Goal: Information Seeking & Learning: Learn about a topic

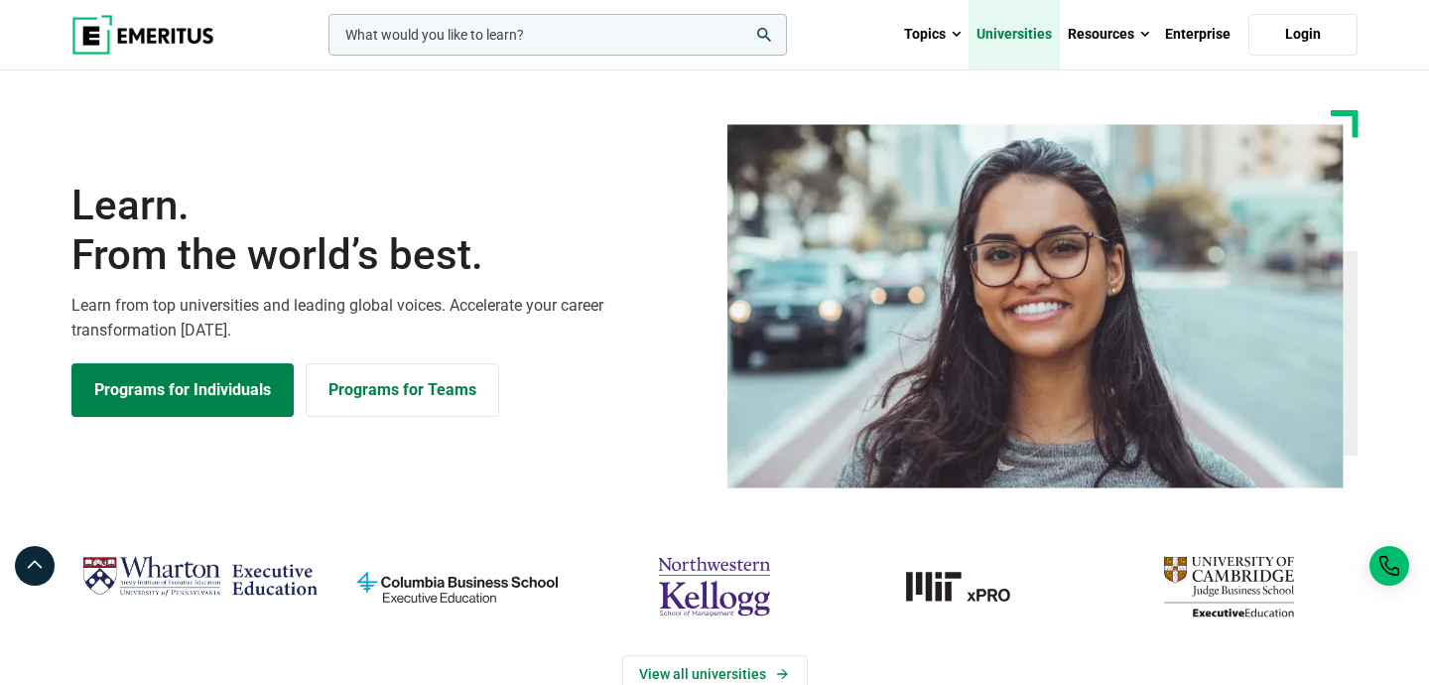
click at [1018, 43] on link "Universities" at bounding box center [1013, 34] width 91 height 69
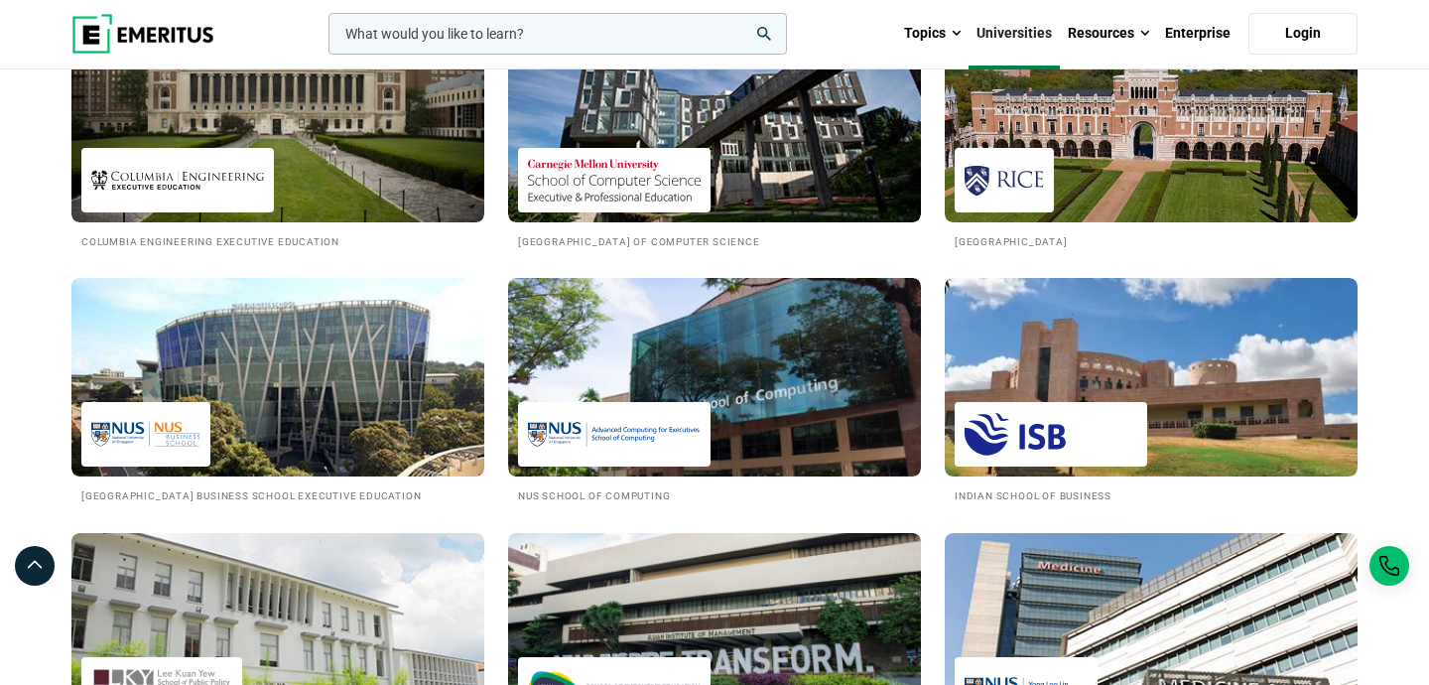
scroll to position [1685, 0]
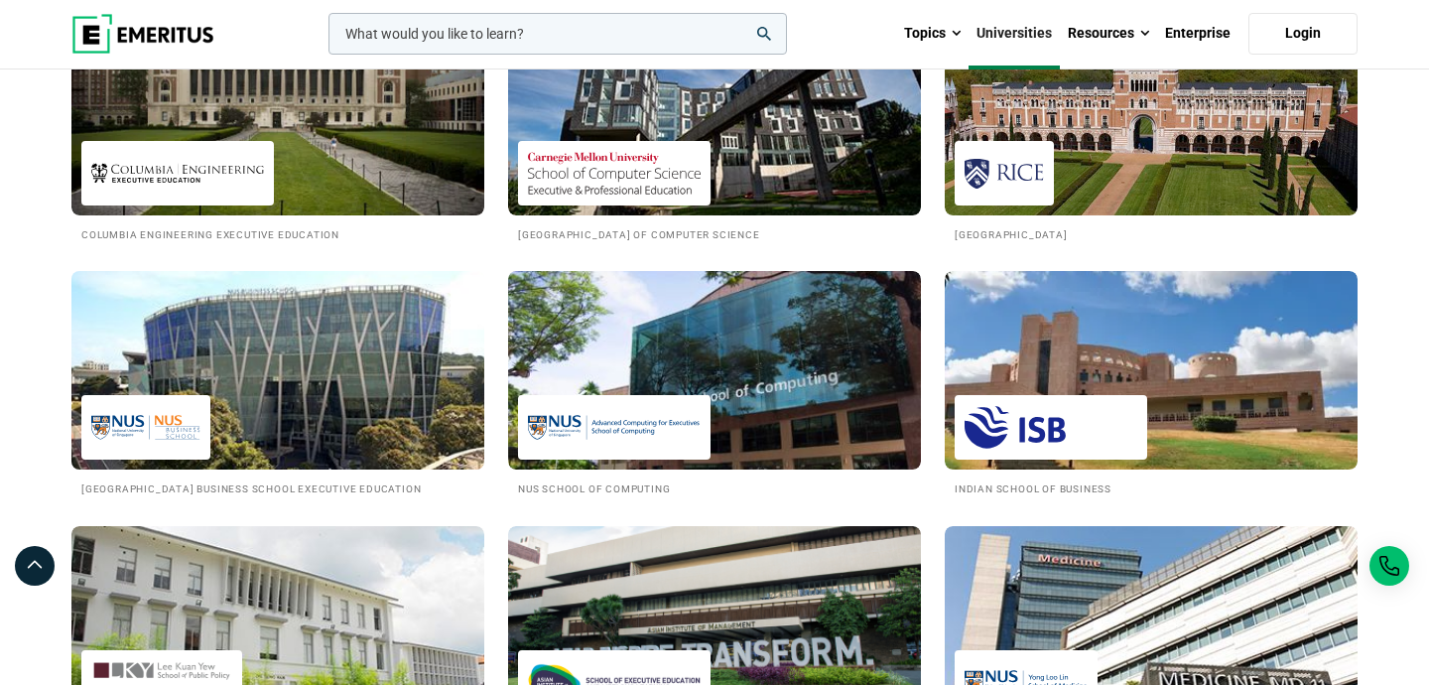
click at [374, 448] on img at bounding box center [278, 370] width 454 height 218
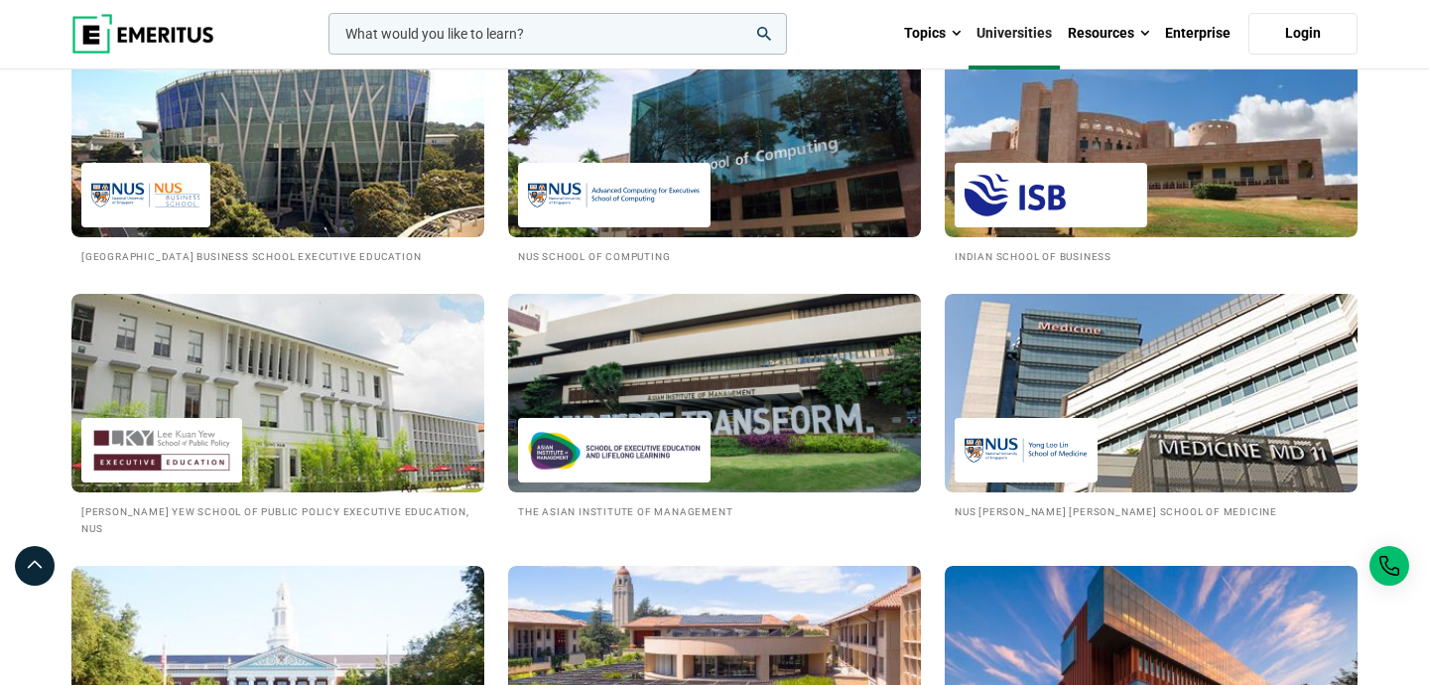
scroll to position [1902, 0]
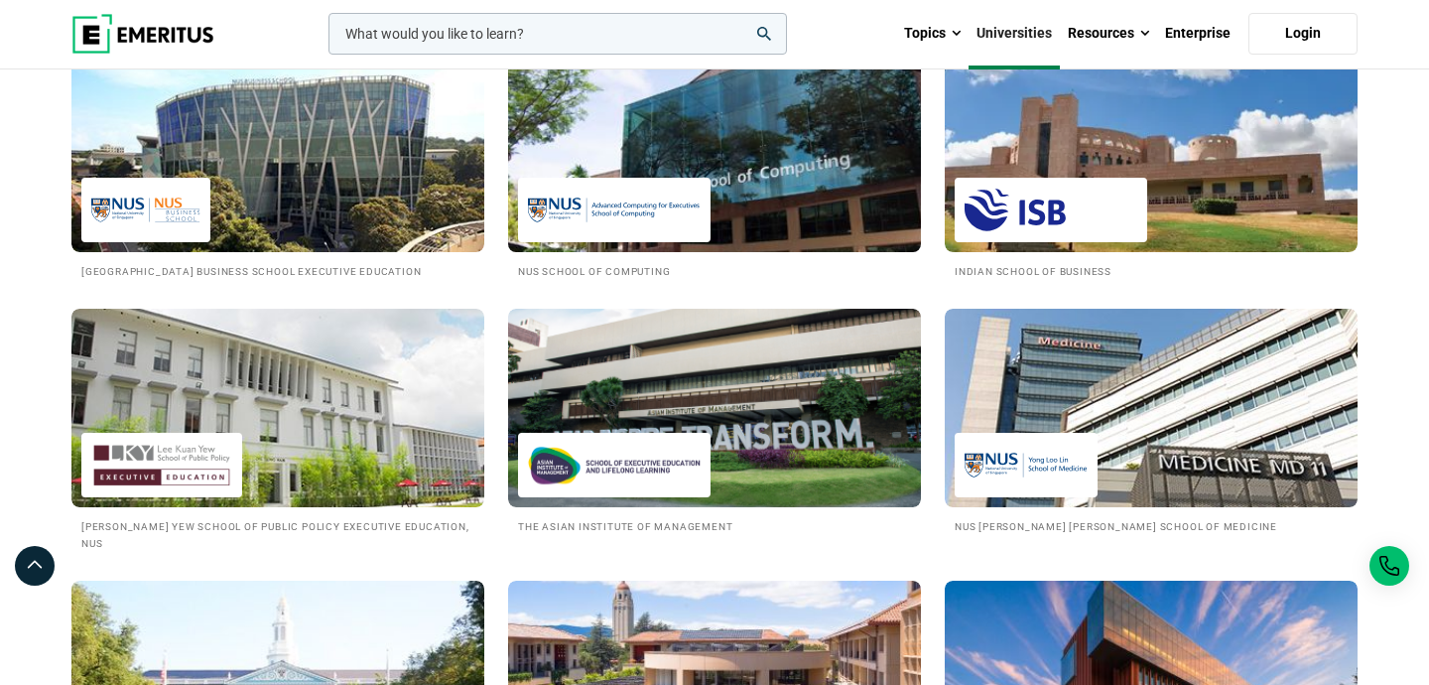
click at [759, 187] on img at bounding box center [714, 153] width 454 height 218
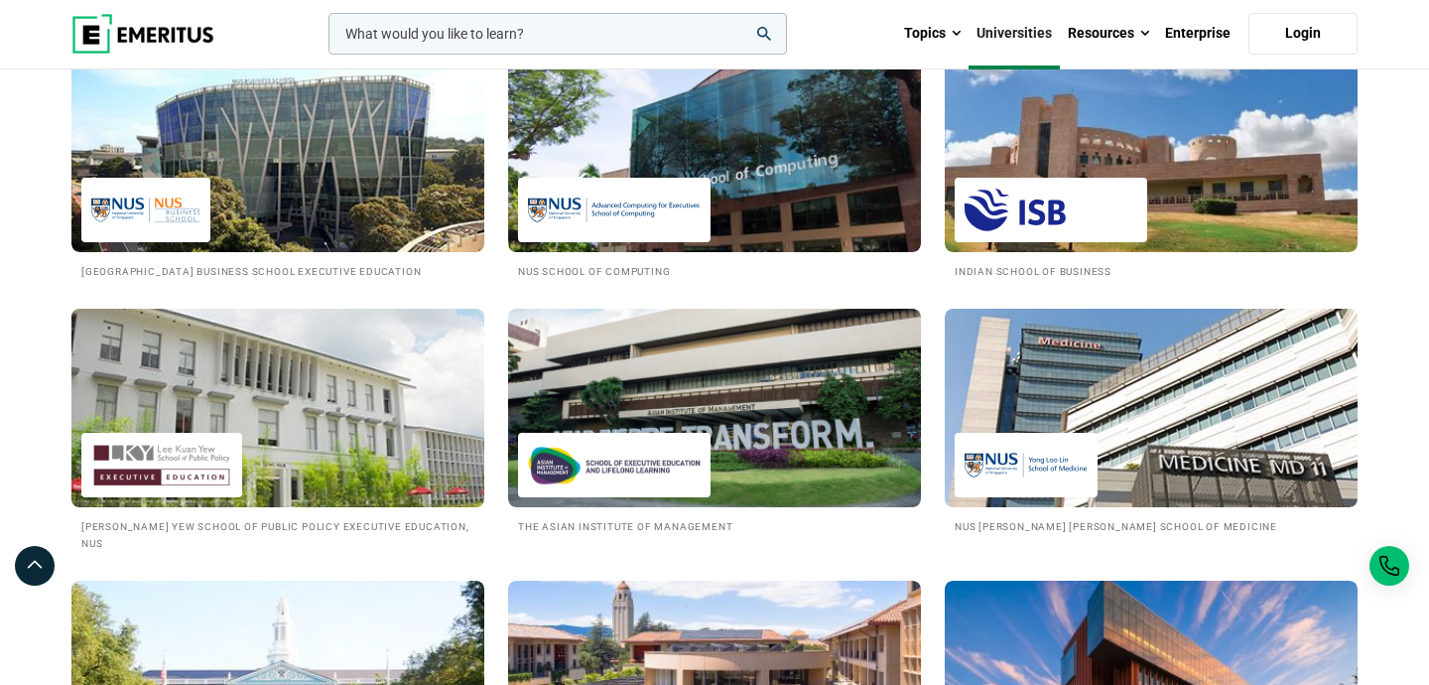
click at [410, 447] on img at bounding box center [278, 408] width 454 height 218
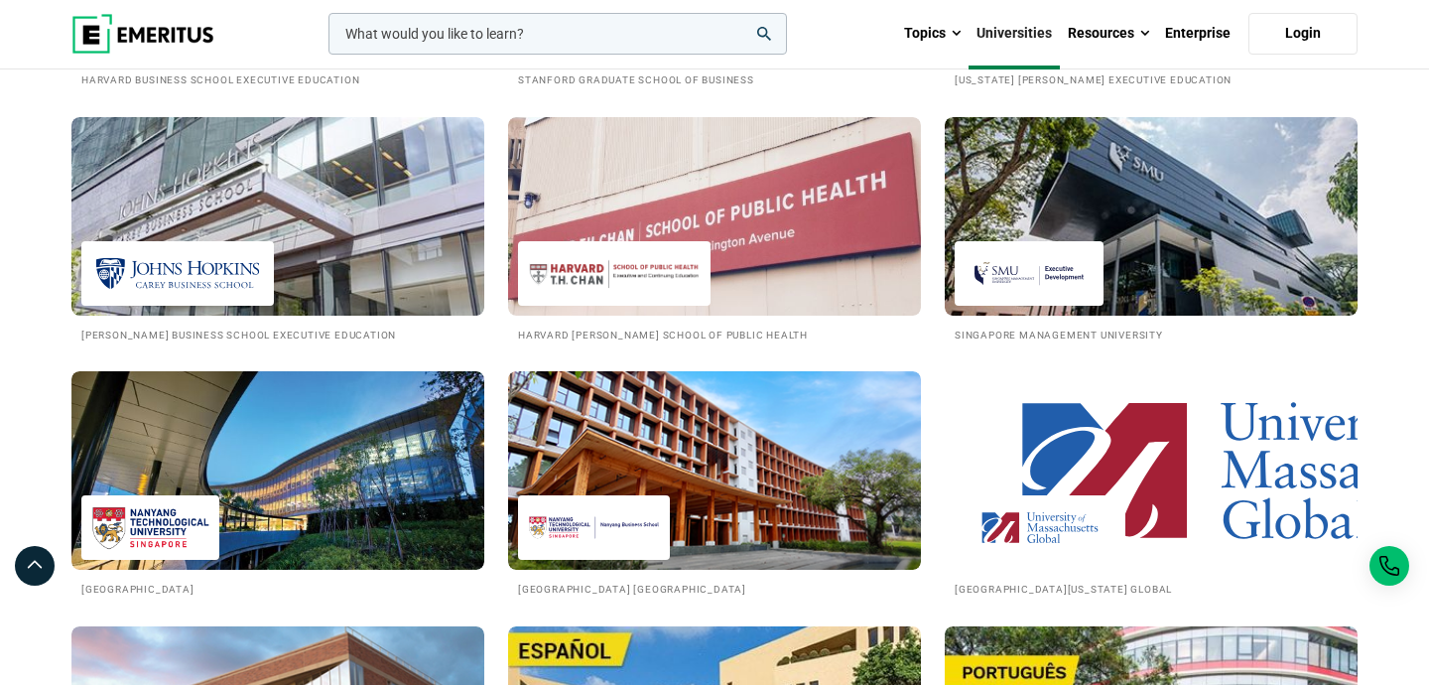
scroll to position [2626, 0]
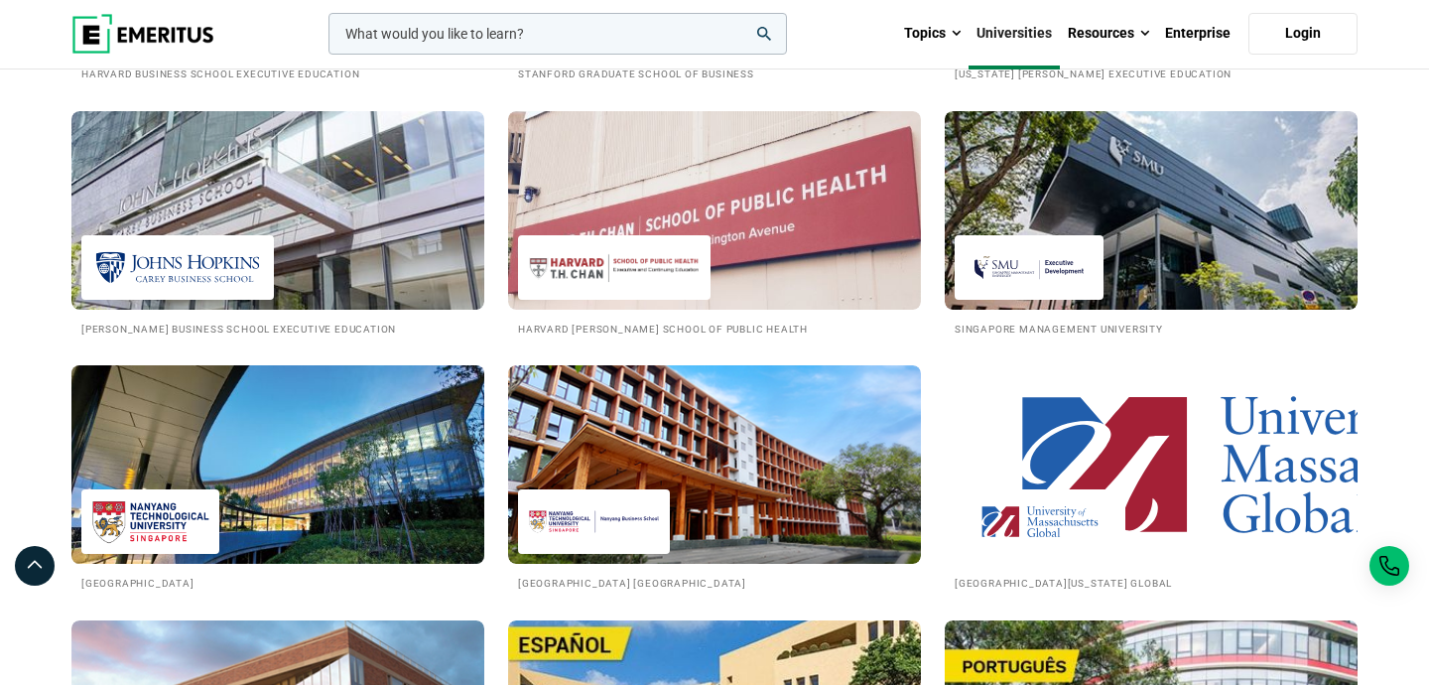
click at [280, 516] on img at bounding box center [278, 464] width 454 height 218
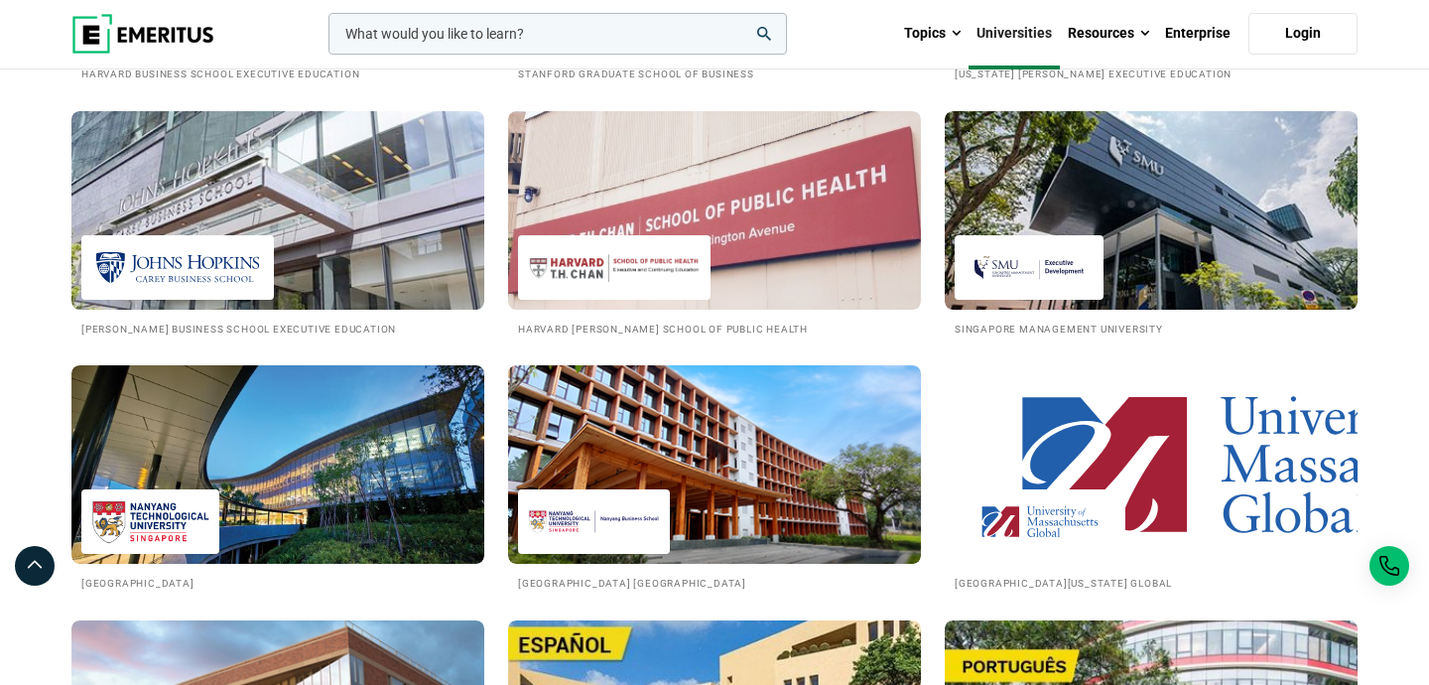
scroll to position [2763, 0]
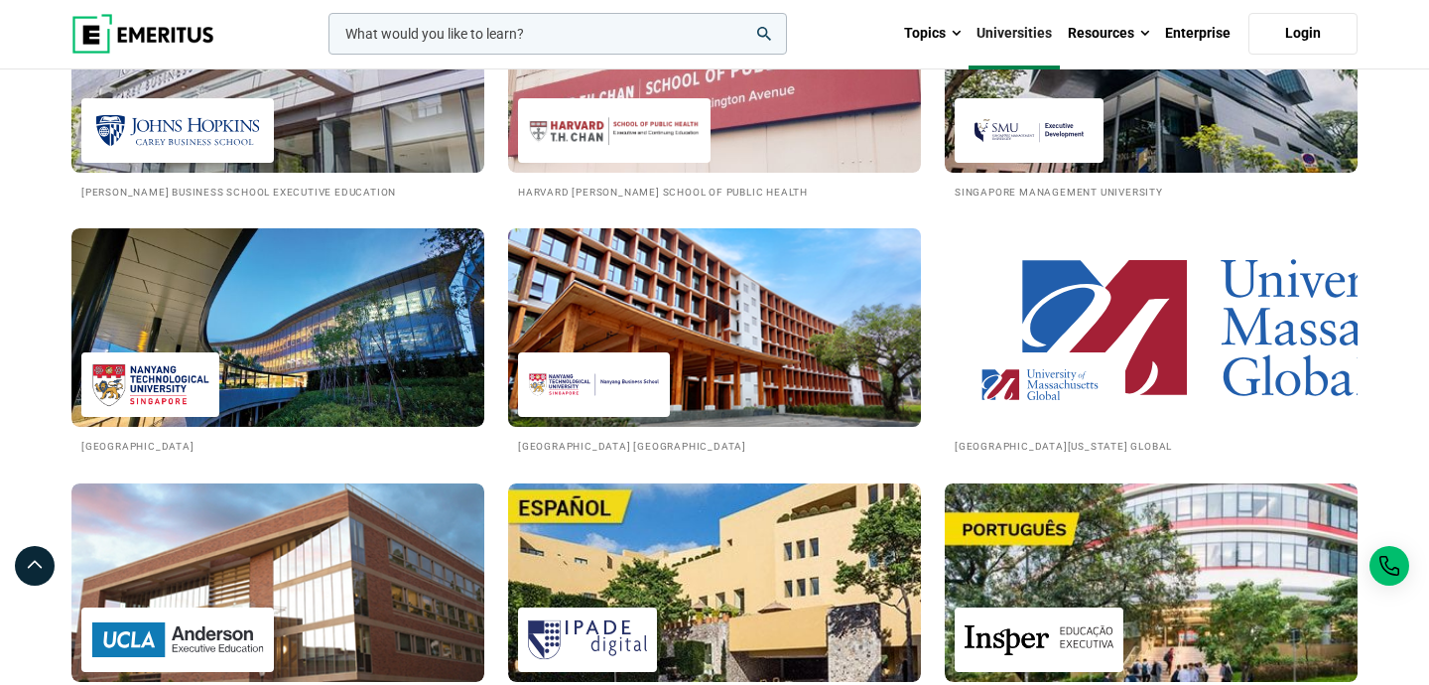
click at [628, 401] on img at bounding box center [594, 384] width 132 height 45
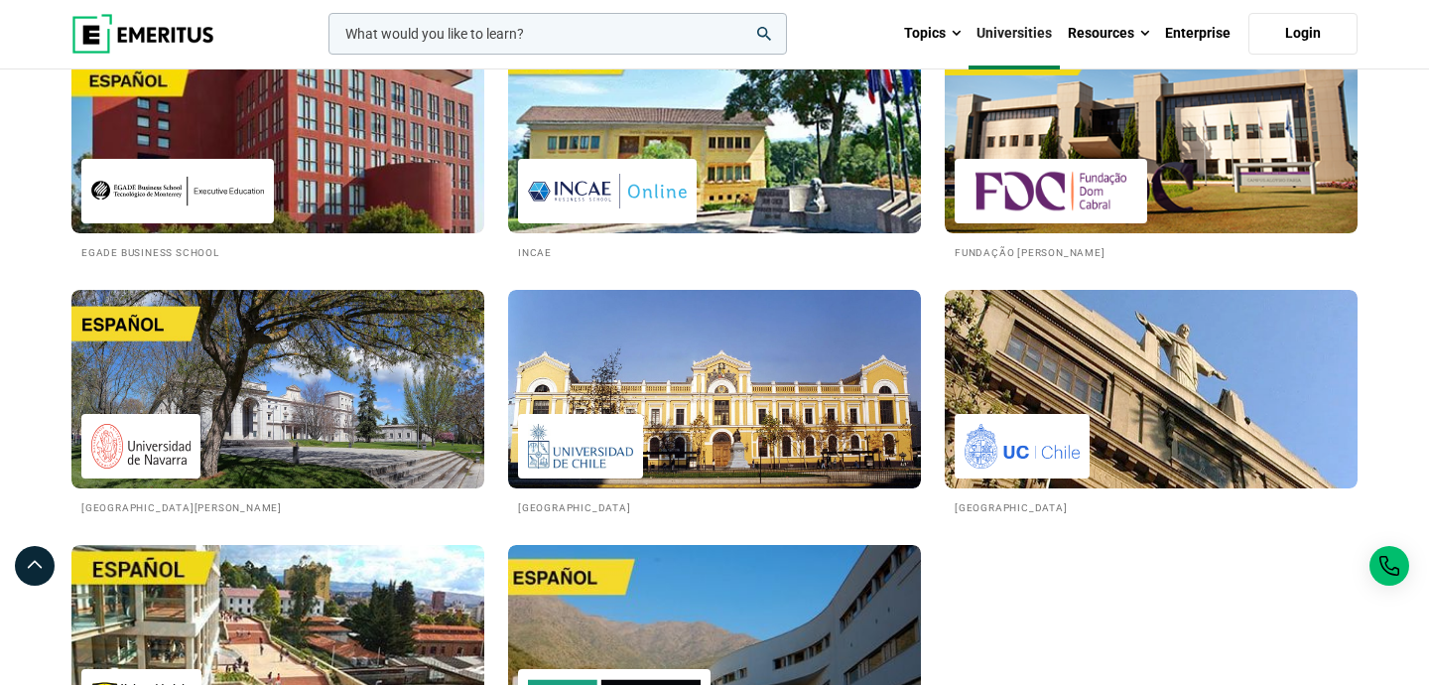
scroll to position [3528, 0]
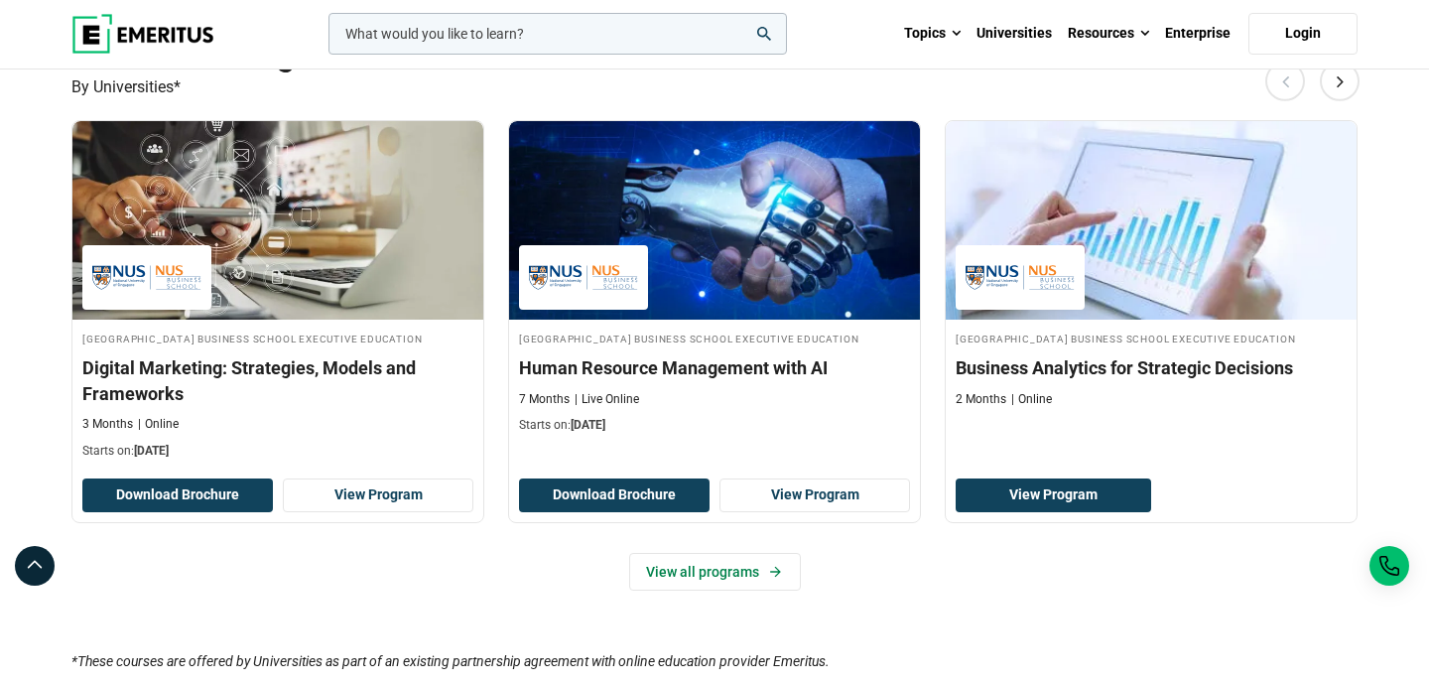
scroll to position [1391, 0]
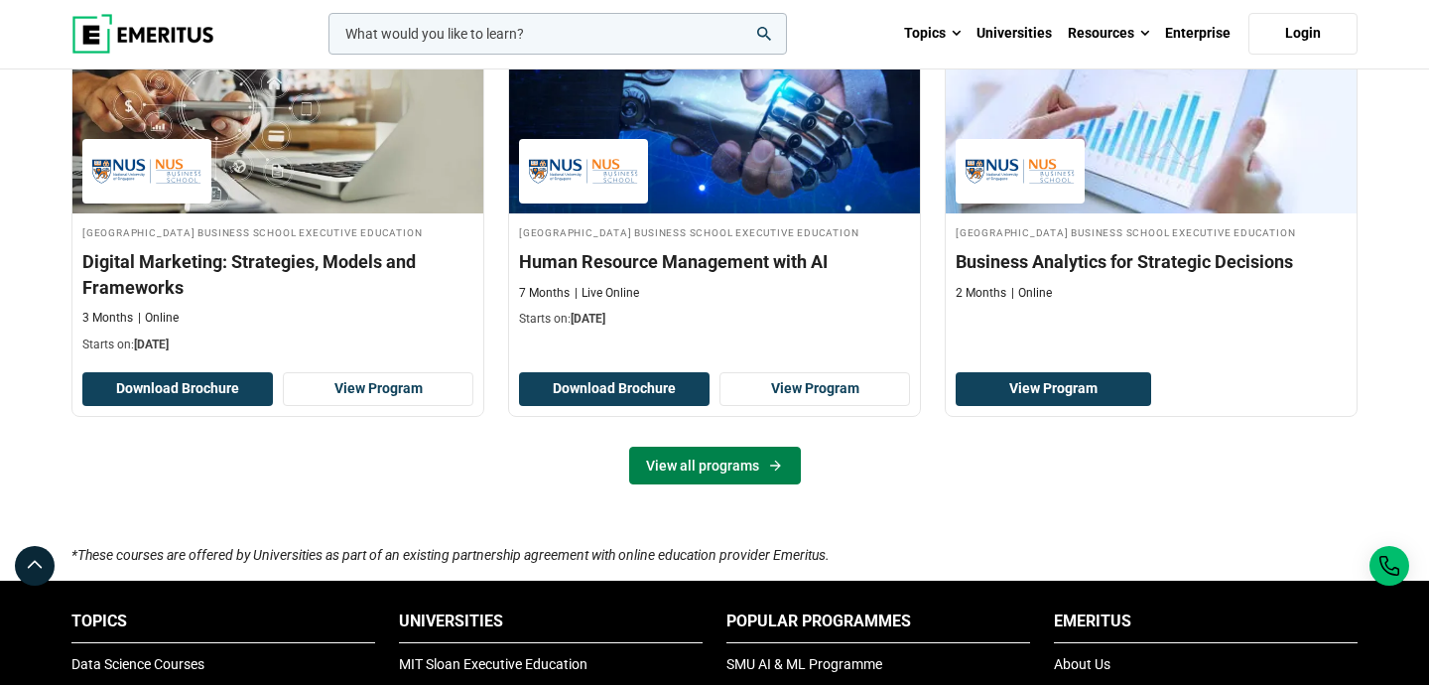
click at [713, 484] on link "View all programs" at bounding box center [715, 465] width 172 height 38
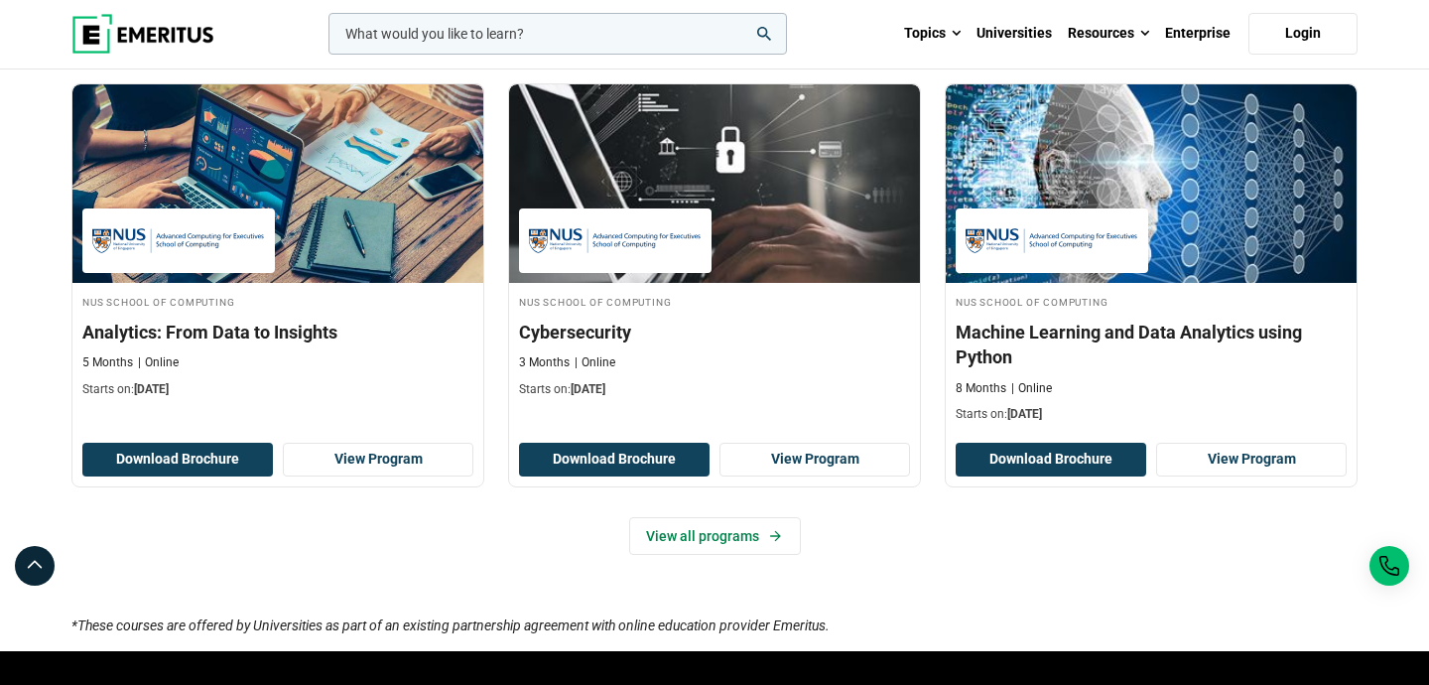
scroll to position [1294, 0]
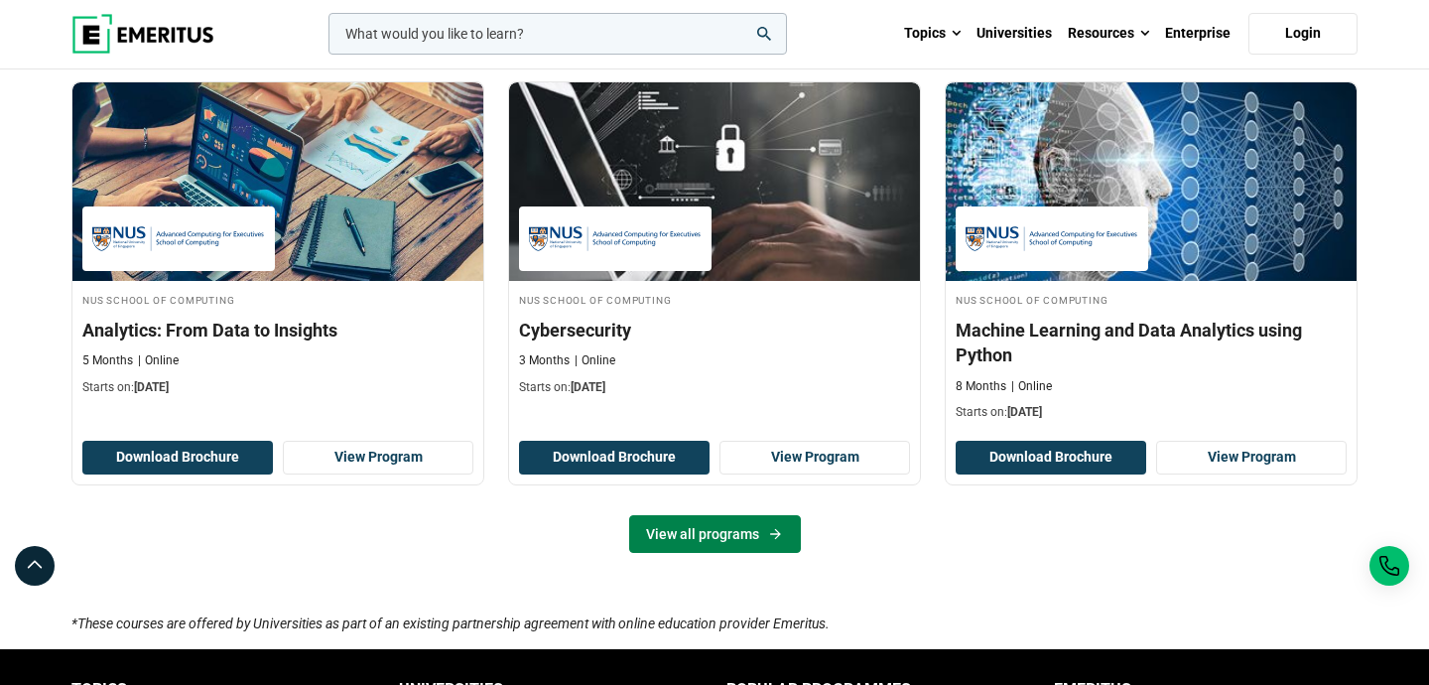
click at [756, 541] on link "View all programs" at bounding box center [715, 534] width 172 height 38
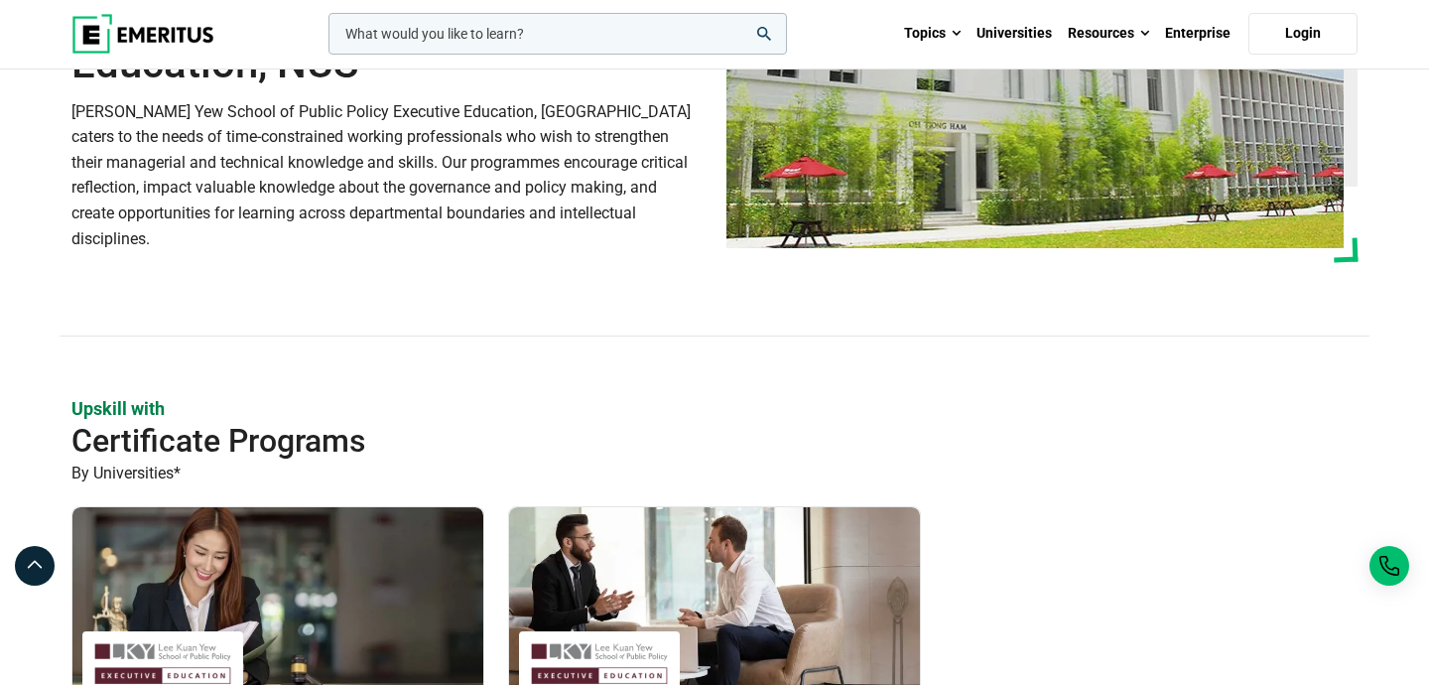
scroll to position [194, 0]
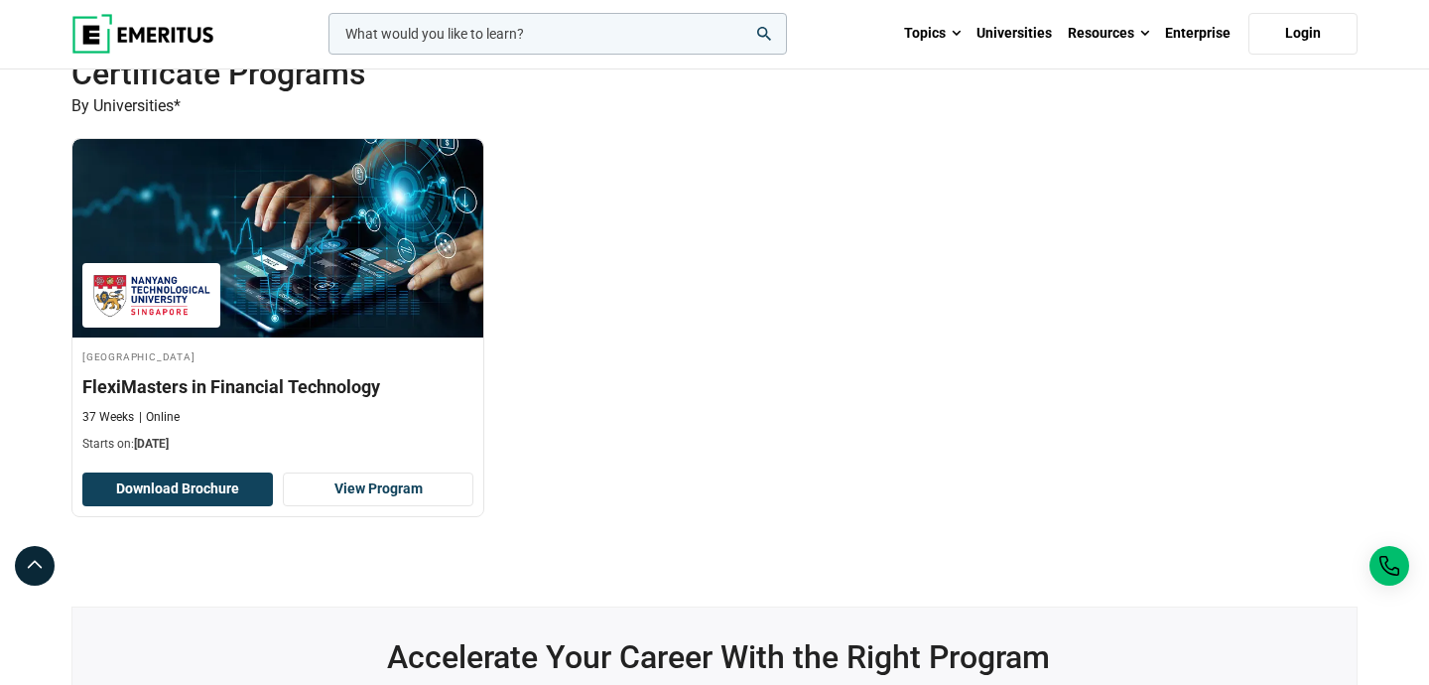
scroll to position [594, 0]
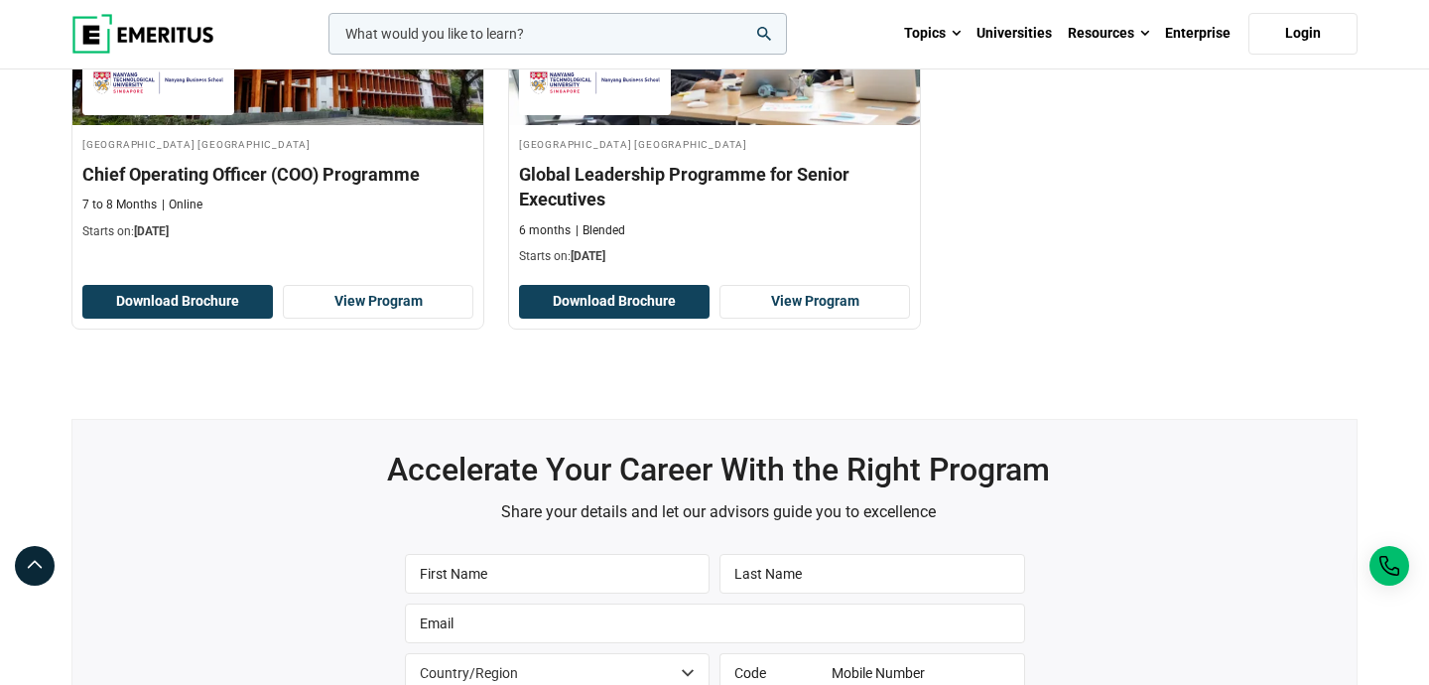
scroll to position [675, 0]
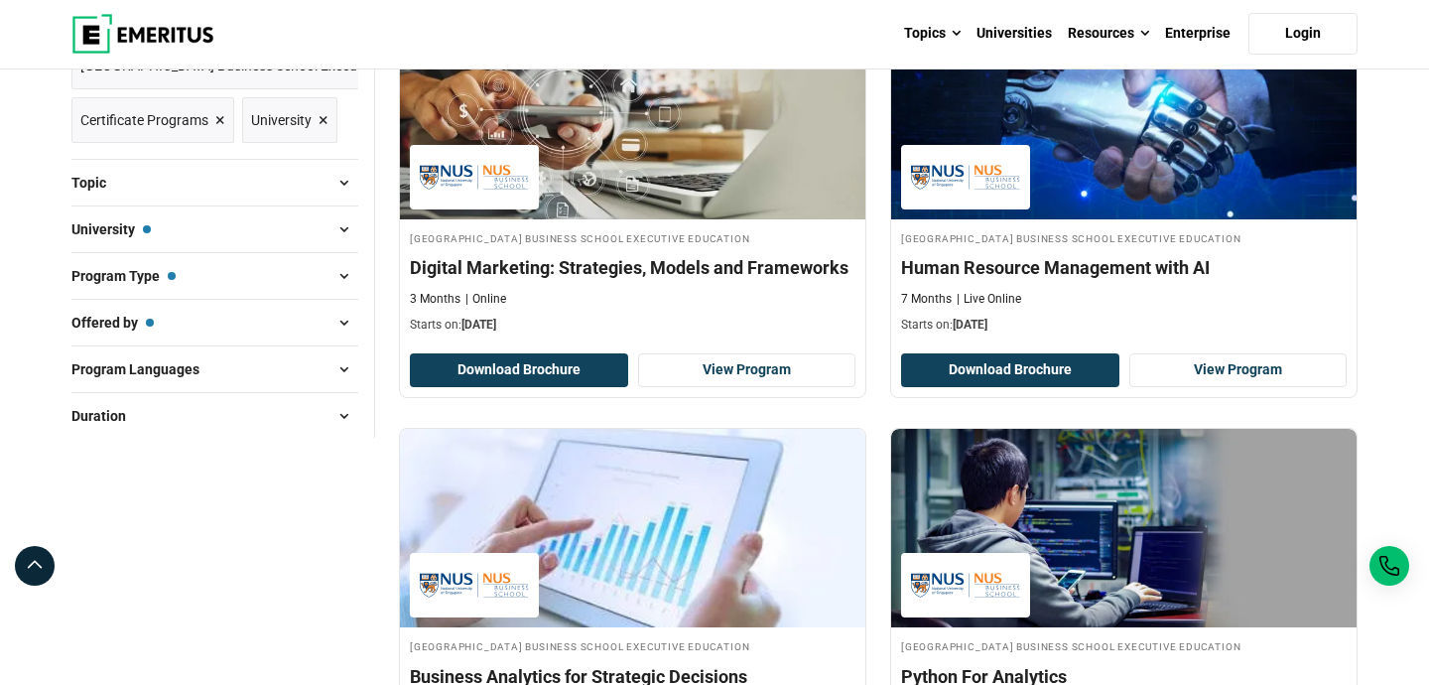
scroll to position [211, 0]
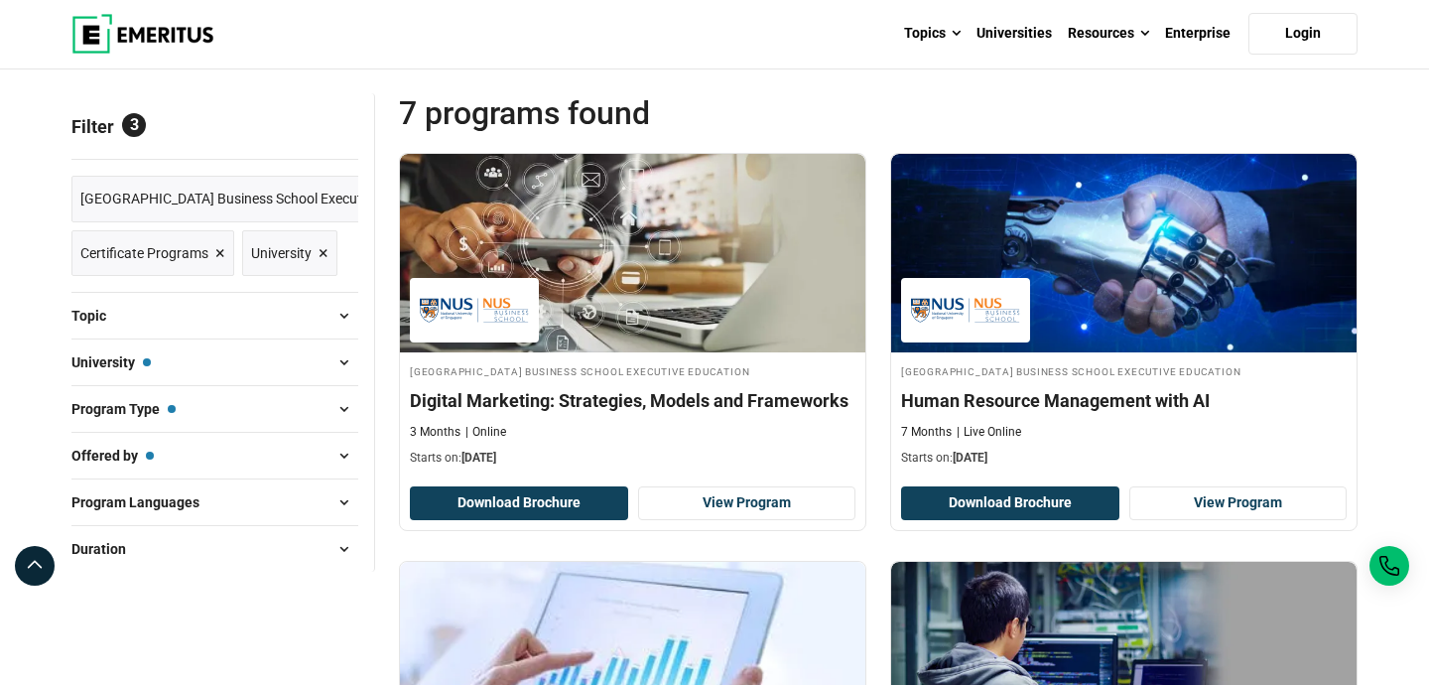
click at [349, 317] on span at bounding box center [343, 316] width 30 height 30
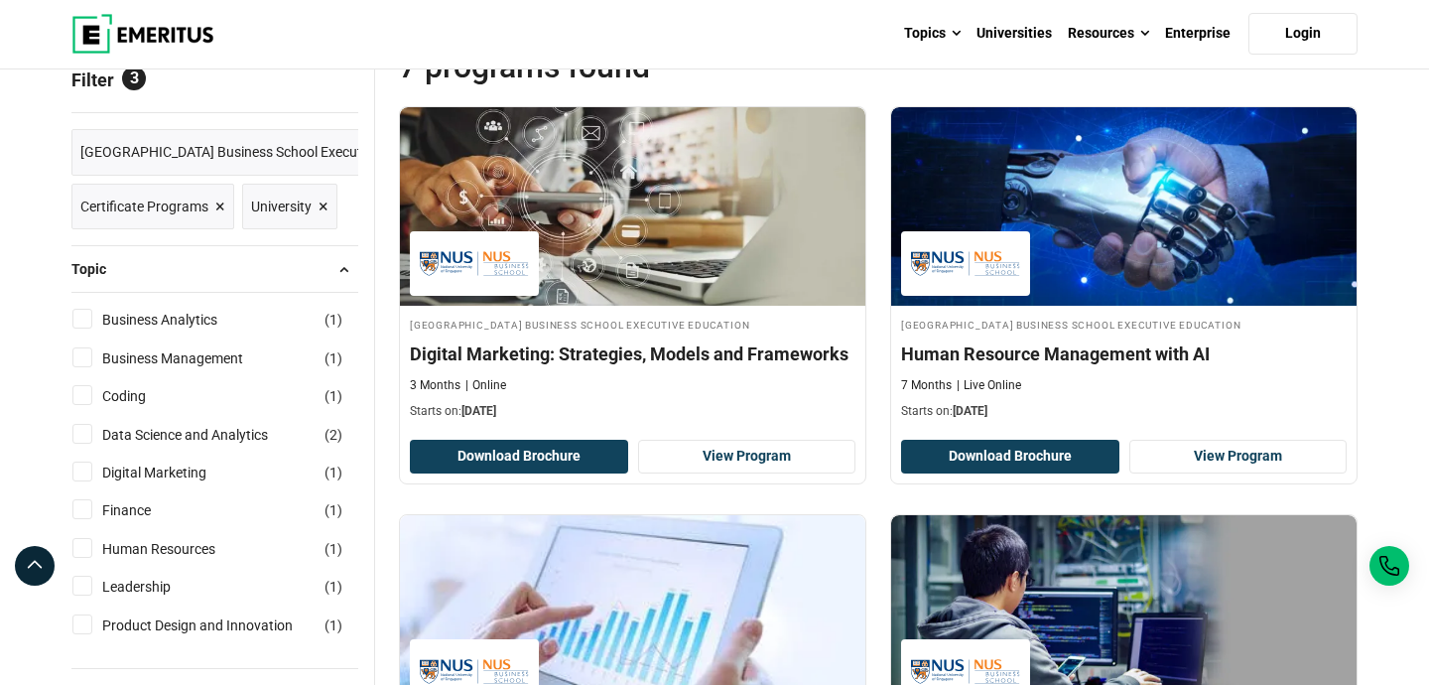
scroll to position [224, 0]
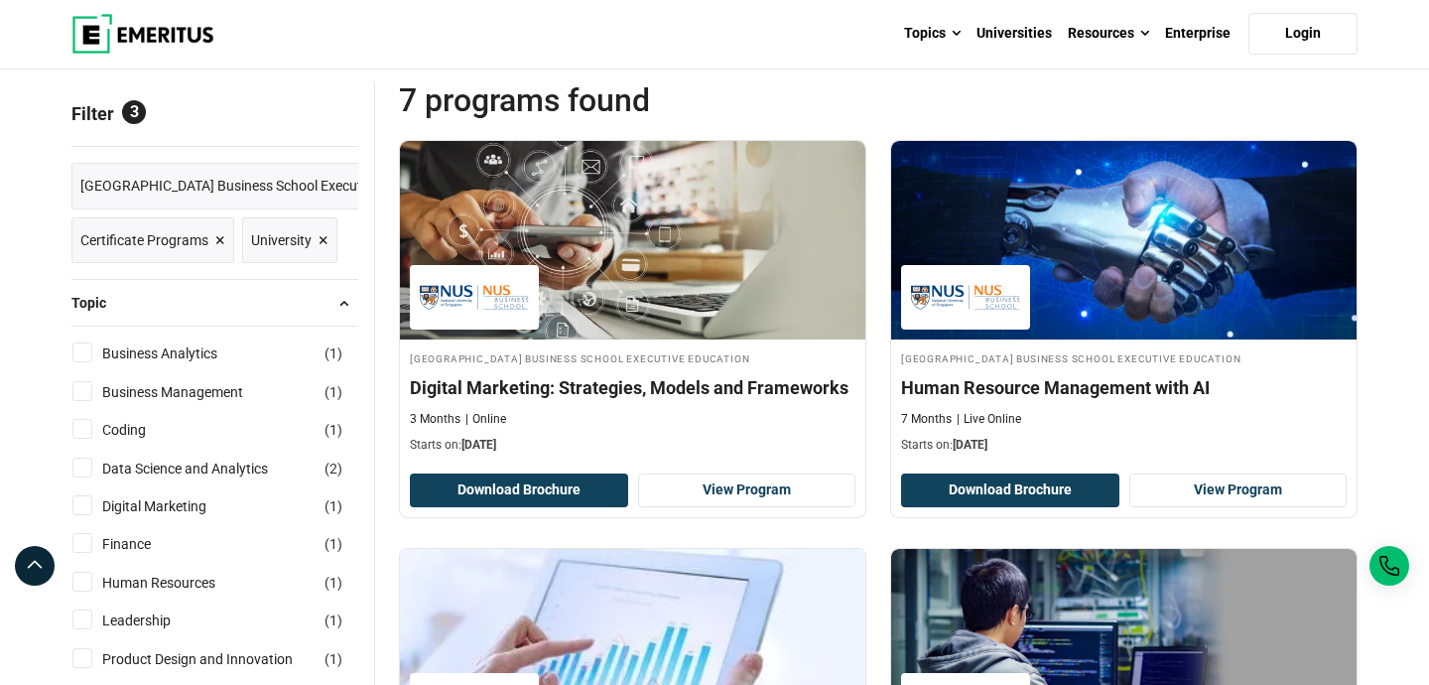
click at [328, 122] on span "Reset all" at bounding box center [328, 116] width 62 height 26
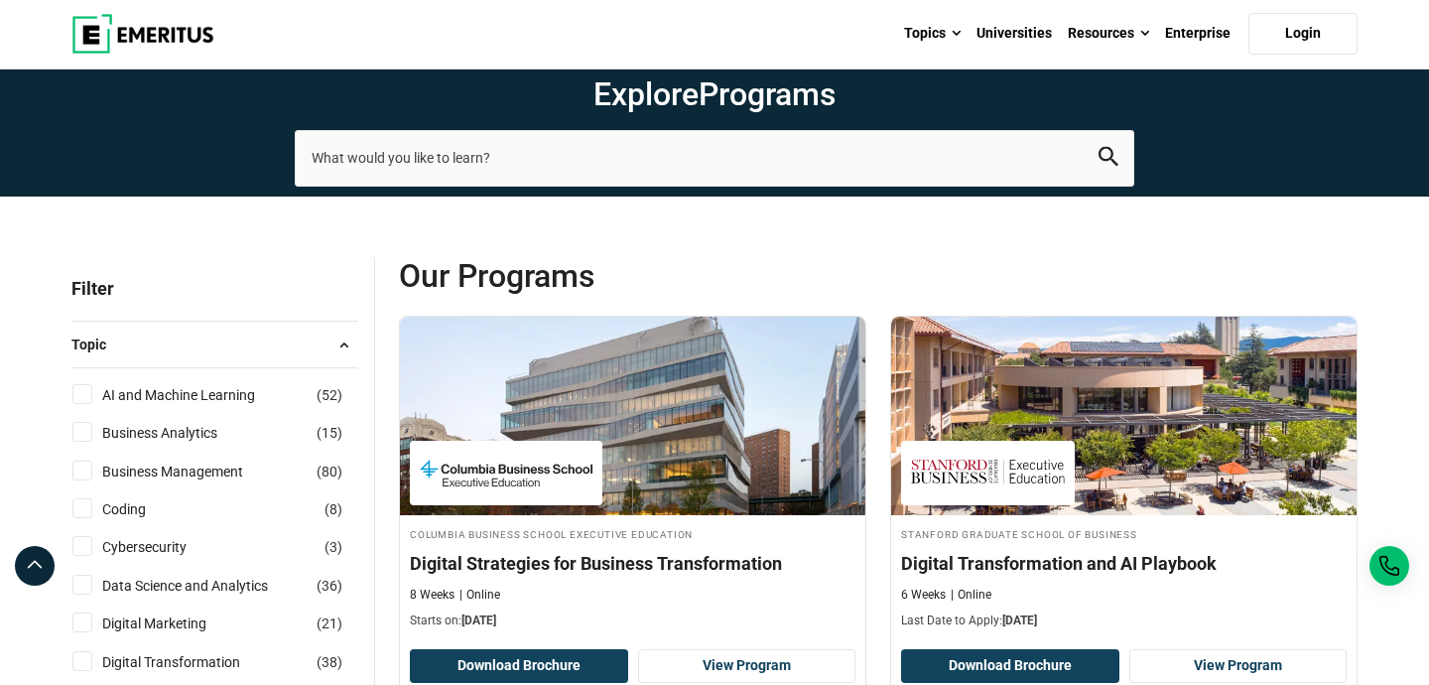
scroll to position [54, 0]
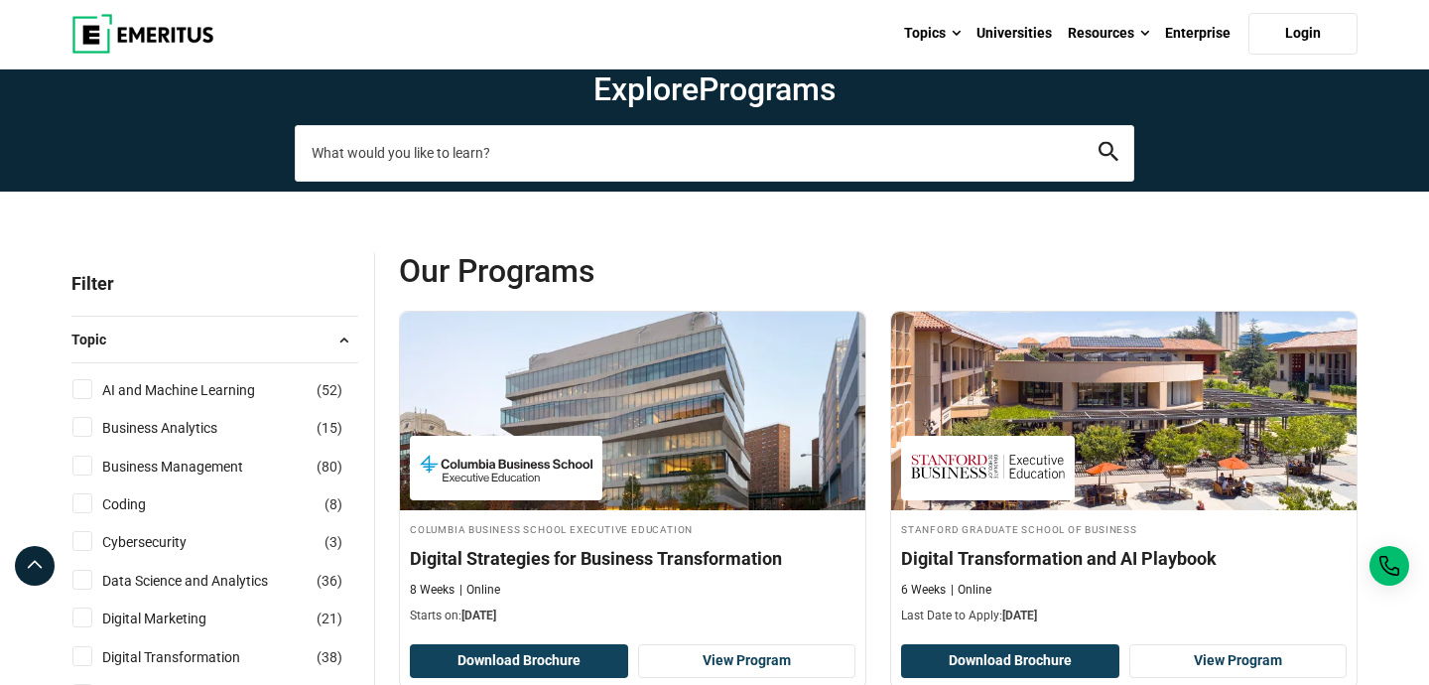
click at [427, 143] on input "search-page" at bounding box center [714, 153] width 839 height 56
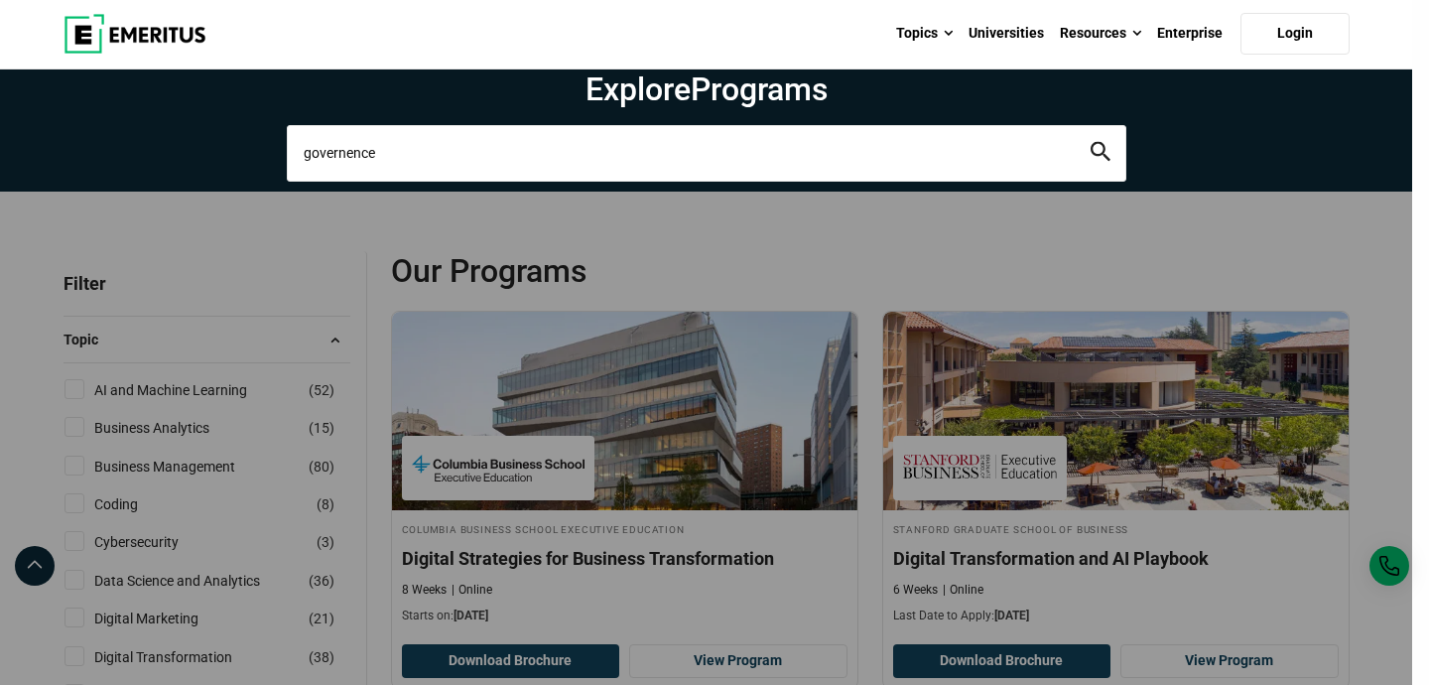
type input "governence"
click at [1090, 142] on button "search" at bounding box center [1100, 153] width 20 height 23
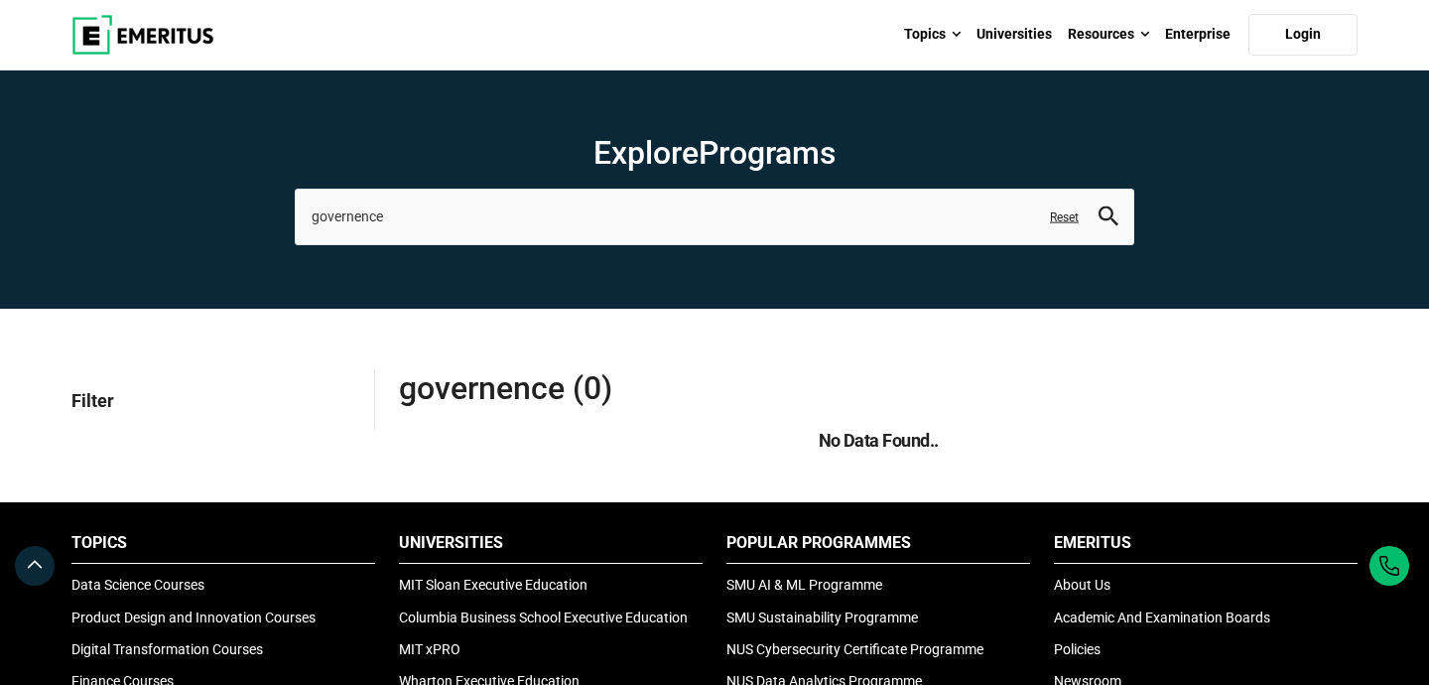
click at [436, 391] on span "governence (0)" at bounding box center [638, 388] width 479 height 40
copy span "governence"
click at [580, 224] on input "governence" at bounding box center [714, 217] width 839 height 56
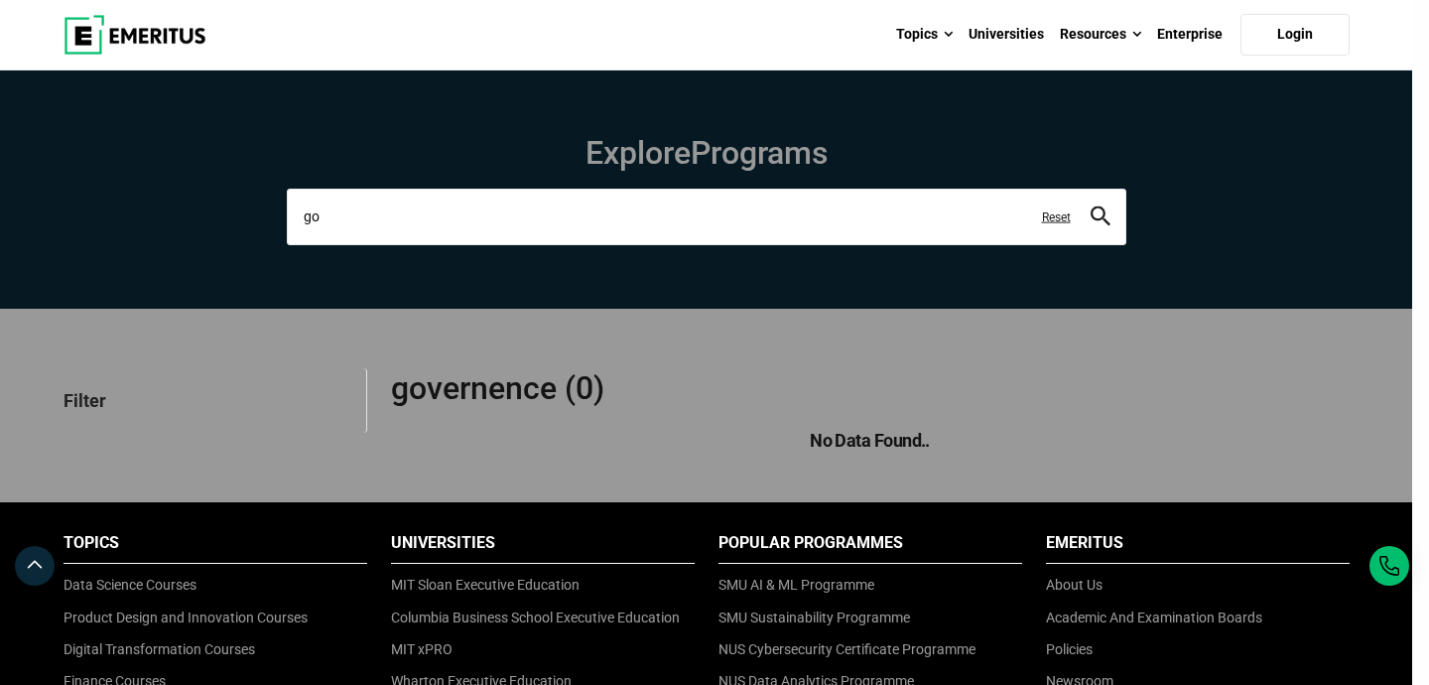
type input "g"
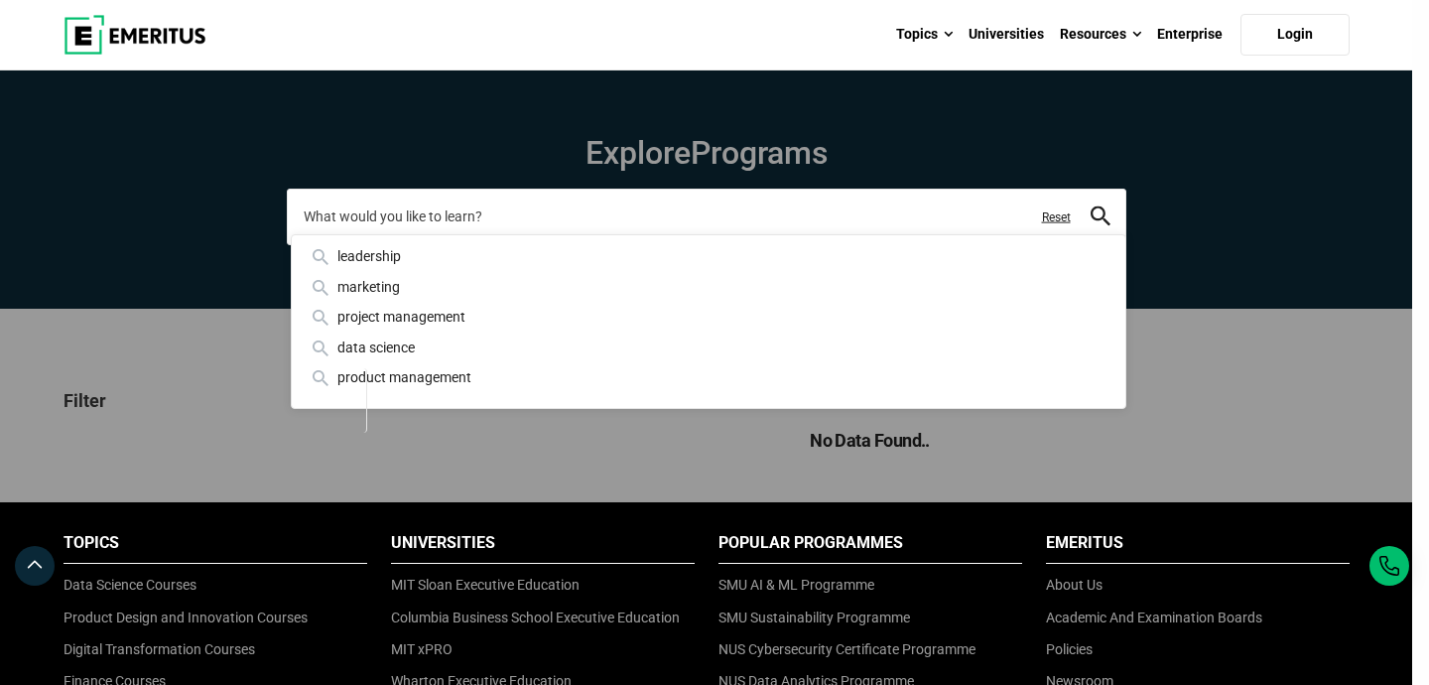
paste input "governence"
type input "governence"
click at [1090, 205] on button "search" at bounding box center [1100, 216] width 20 height 23
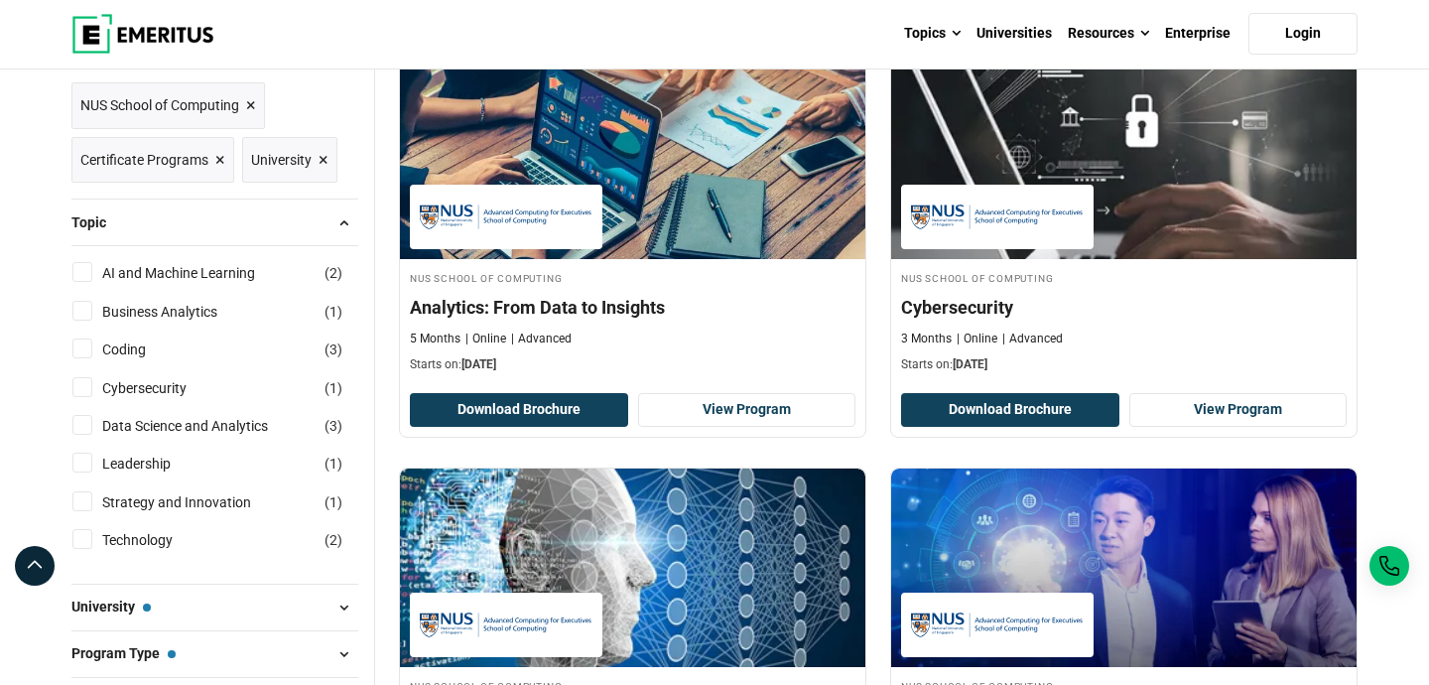
scroll to position [580, 0]
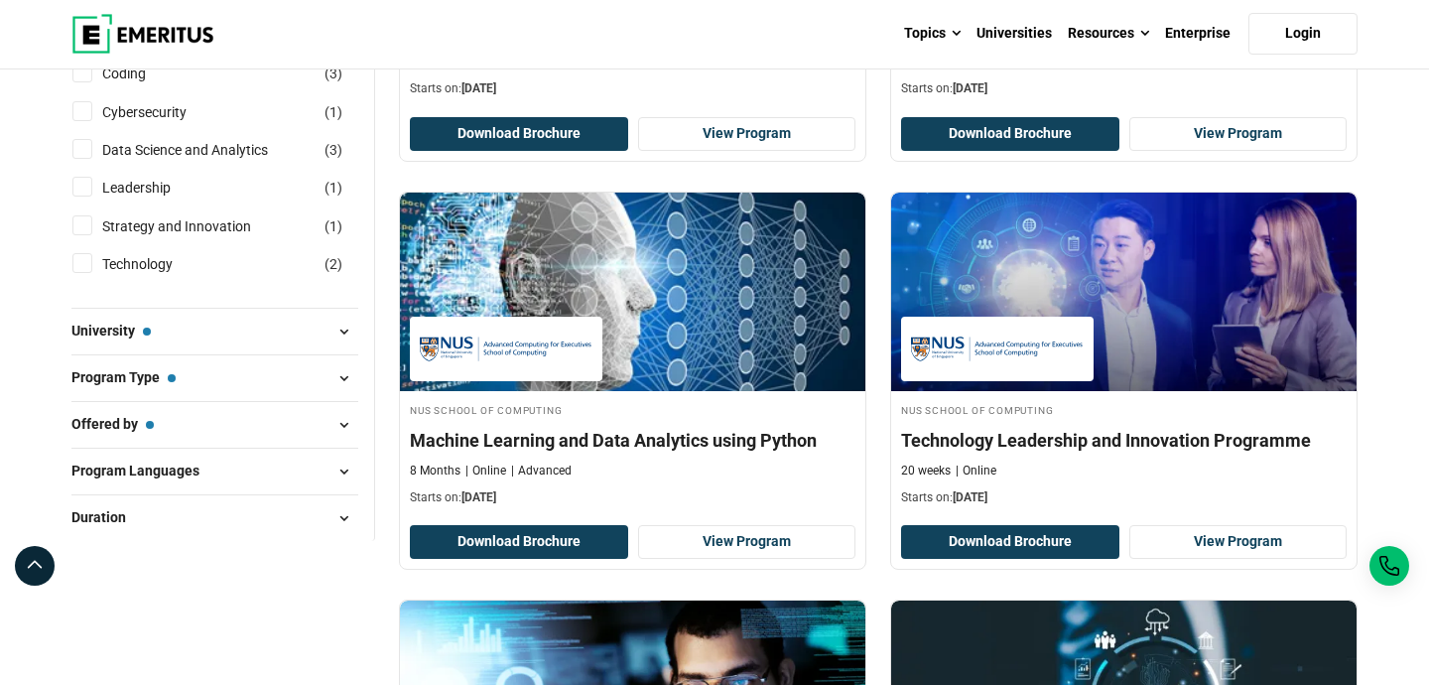
click at [882, 490] on div "NUS School of Computing Technology Leadership and Innovation Programme 20 weeks…" at bounding box center [1123, 380] width 491 height 378
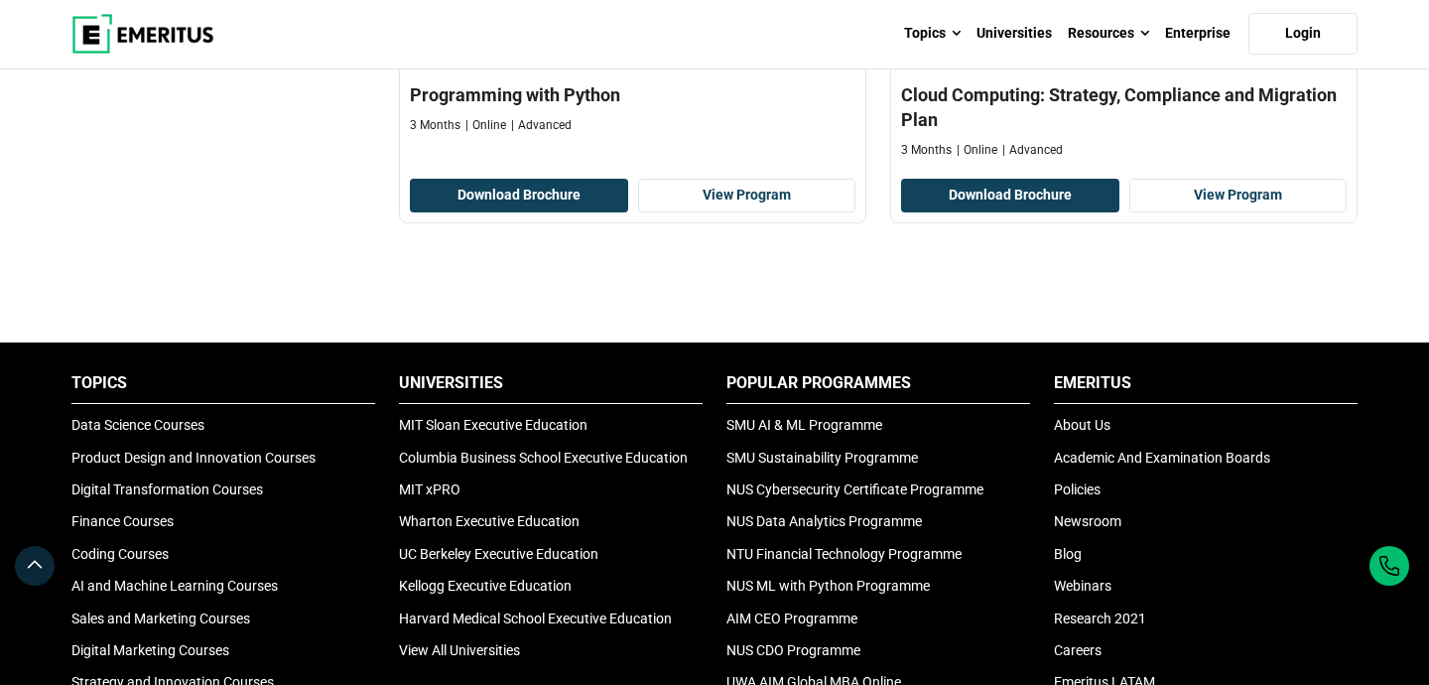
scroll to position [1748, 0]
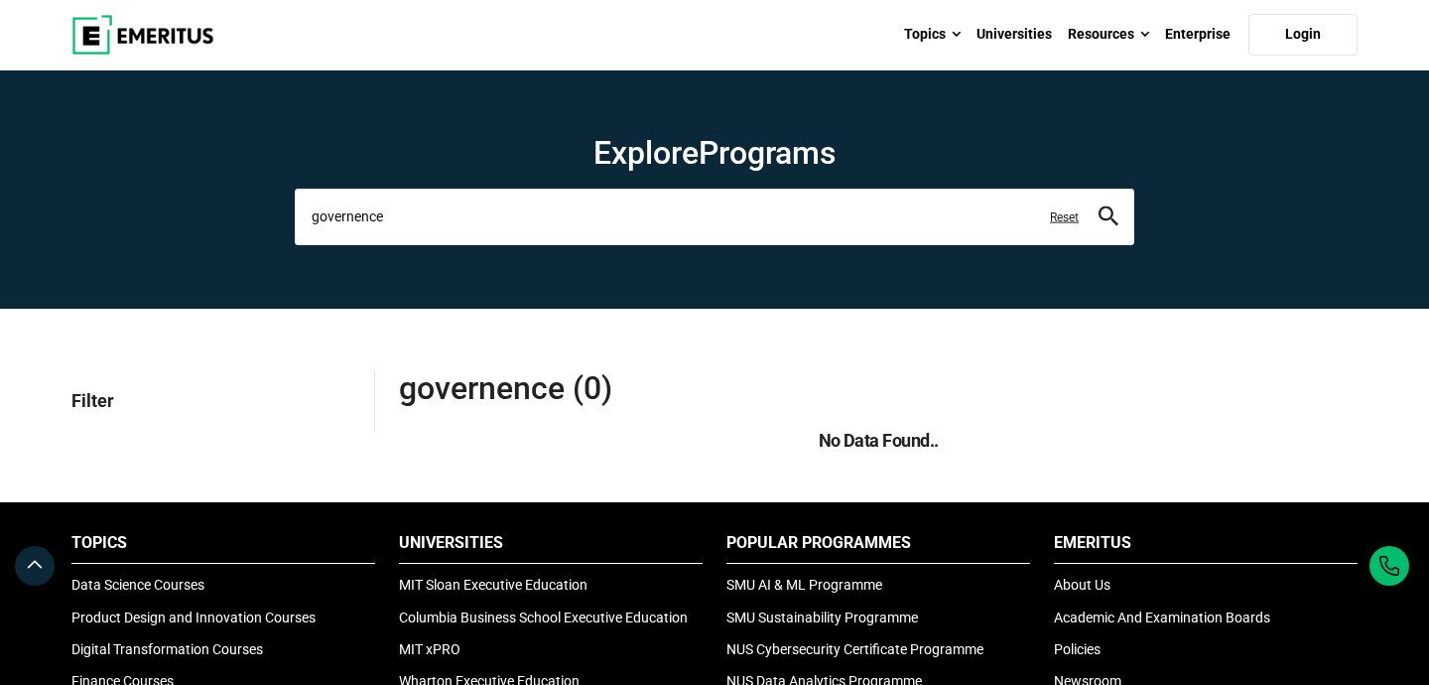
click at [453, 226] on input "governence" at bounding box center [714, 217] width 839 height 56
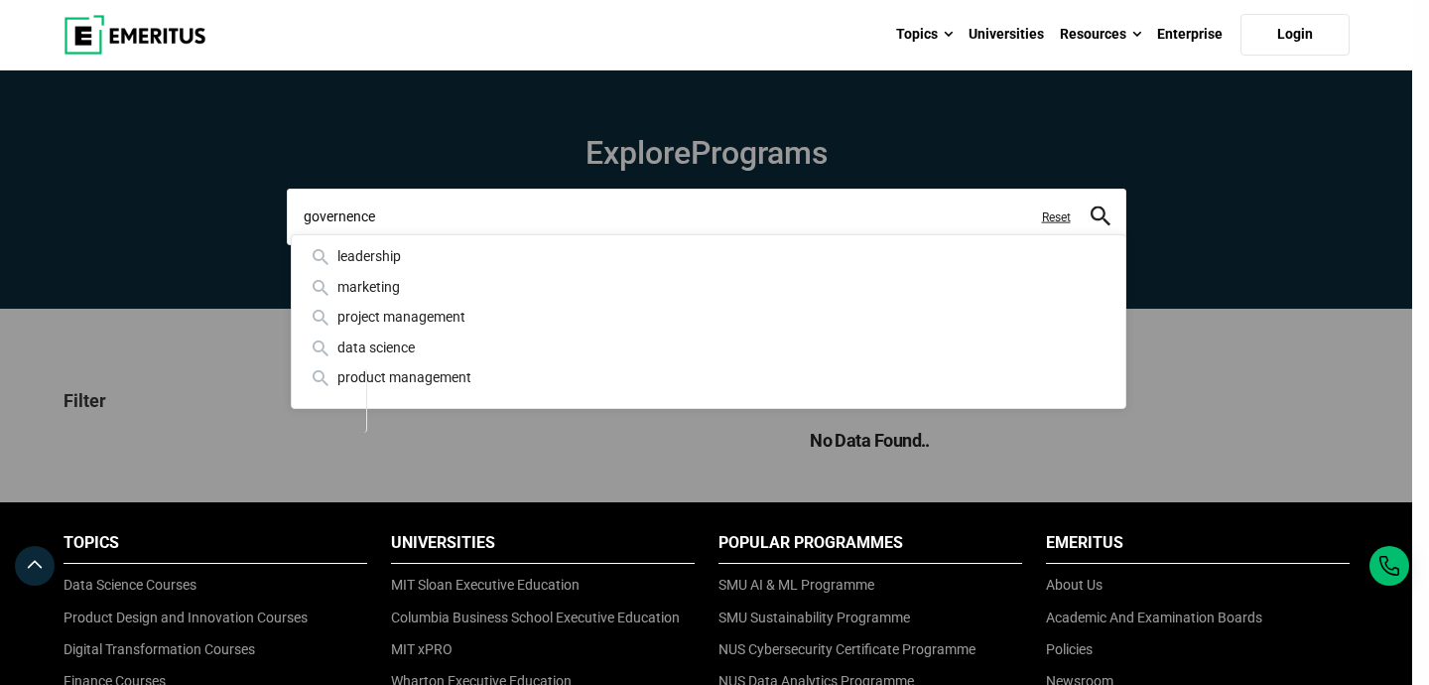
click at [327, 222] on input "governence" at bounding box center [706, 217] width 839 height 56
click at [951, 189] on div "governence leadership marketing project management data science product managem…" at bounding box center [706, 217] width 839 height 56
